Goal: Information Seeking & Learning: Learn about a topic

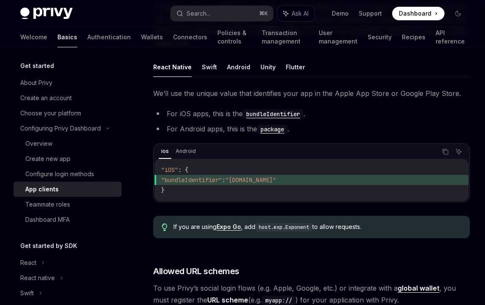
scroll to position [253, 0]
click at [275, 116] on code "bundleIdentifier" at bounding box center [273, 114] width 61 height 9
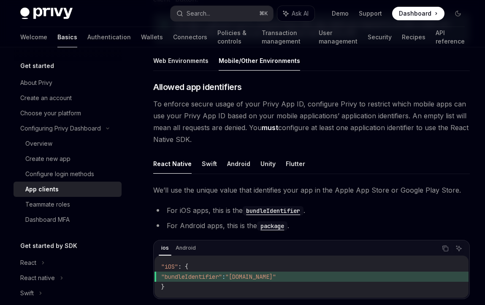
scroll to position [169, 0]
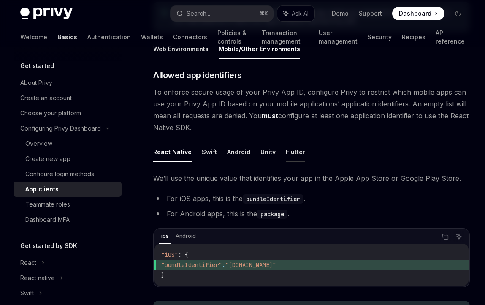
click at [287, 154] on button "Flutter" at bounding box center [295, 152] width 19 height 20
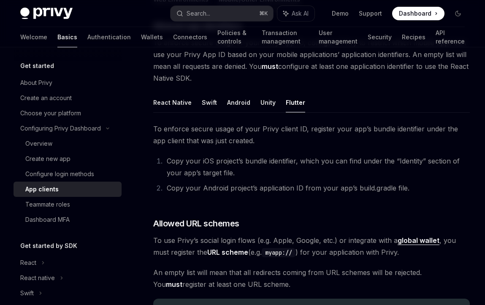
scroll to position [221, 0]
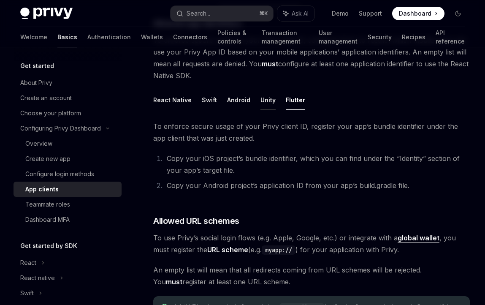
click at [263, 108] on button "Unity" at bounding box center [267, 100] width 15 height 20
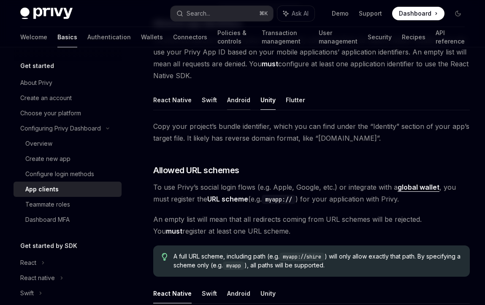
click at [242, 106] on button "Android" at bounding box center [238, 100] width 23 height 20
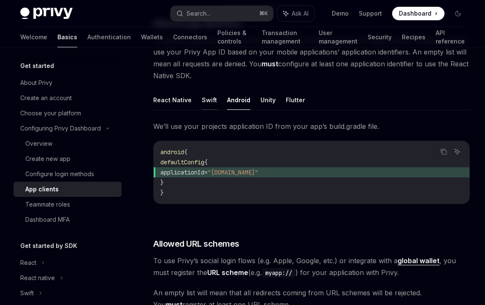
click at [213, 105] on button "Swift" at bounding box center [209, 100] width 15 height 20
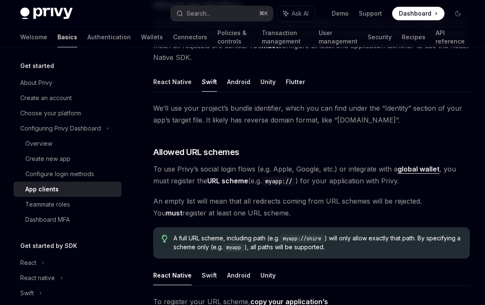
scroll to position [240, 0]
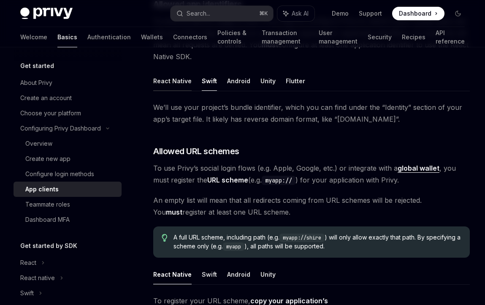
click at [174, 81] on button "React Native" at bounding box center [172, 81] width 38 height 20
type textarea "*"
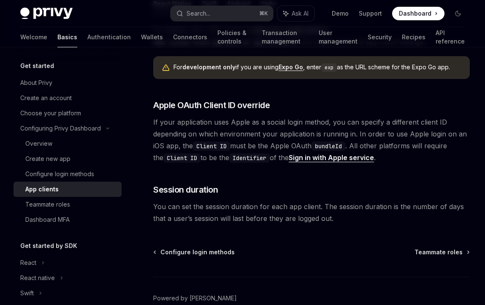
scroll to position [688, 0]
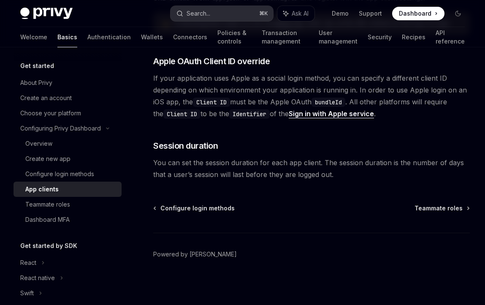
click at [226, 10] on button "Search... ⌘ K" at bounding box center [221, 13] width 102 height 15
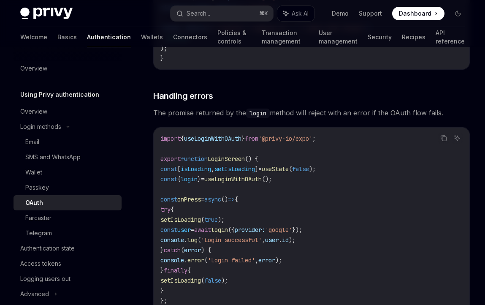
scroll to position [35, 0]
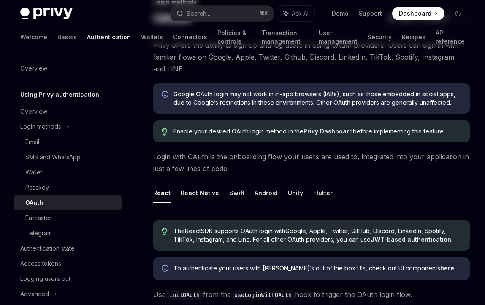
scroll to position [84, 0]
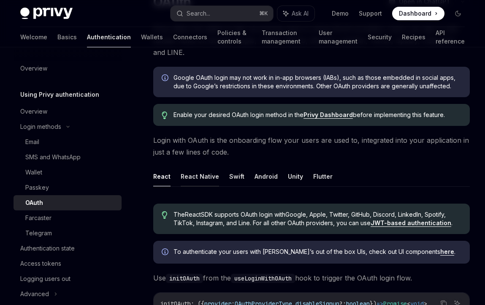
click at [203, 172] on button "React Native" at bounding box center [200, 176] width 38 height 20
type textarea "*"
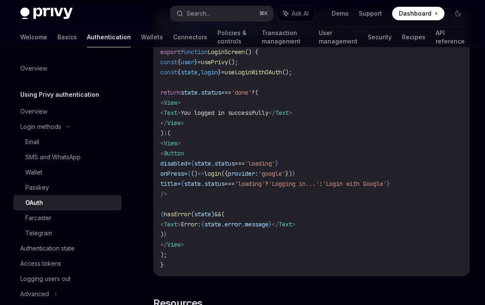
scroll to position [1599, 0]
